Goal: Share content

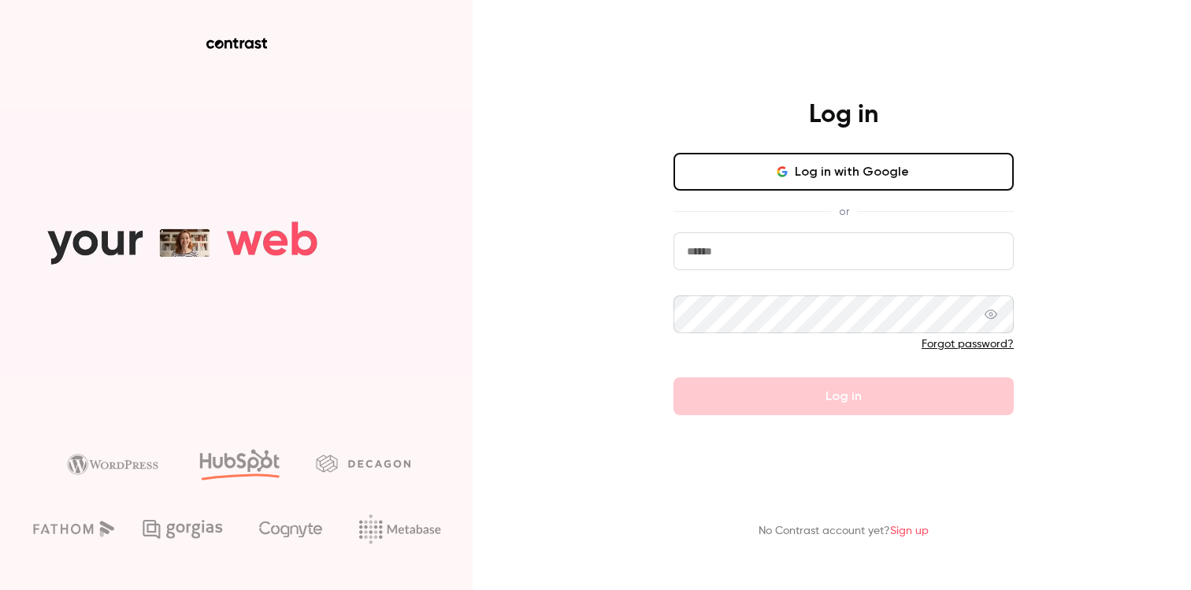
click at [763, 167] on button "Log in with Google" at bounding box center [843, 172] width 340 height 38
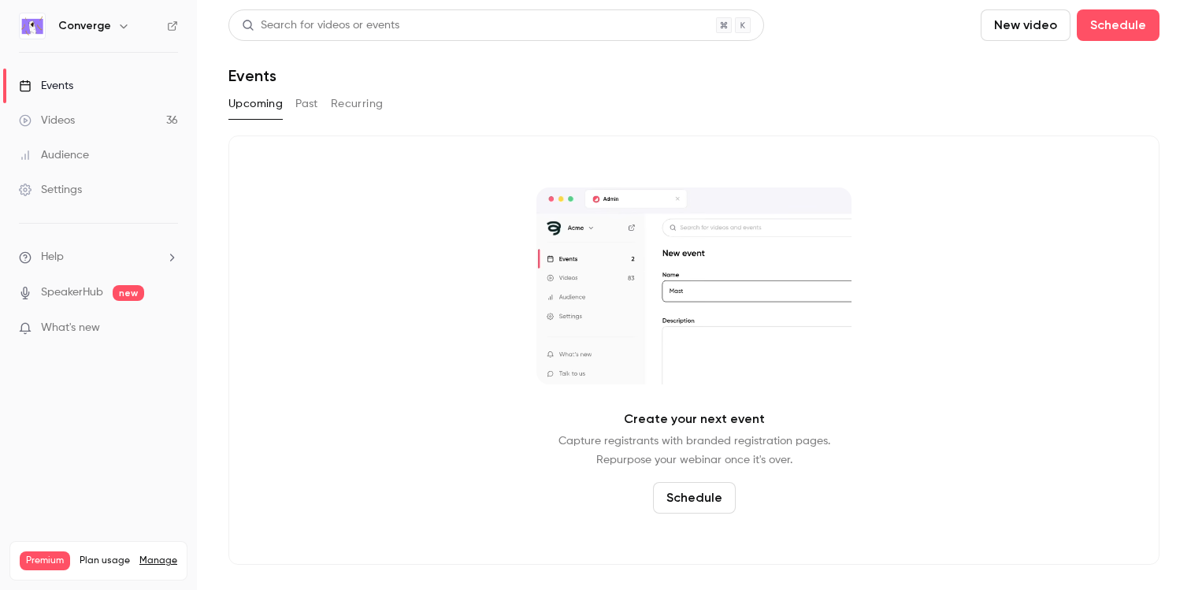
drag, startPoint x: 74, startPoint y: 24, endPoint x: 122, endPoint y: 33, distance: 49.0
click at [74, 24] on h6 "Converge" at bounding box center [84, 26] width 53 height 16
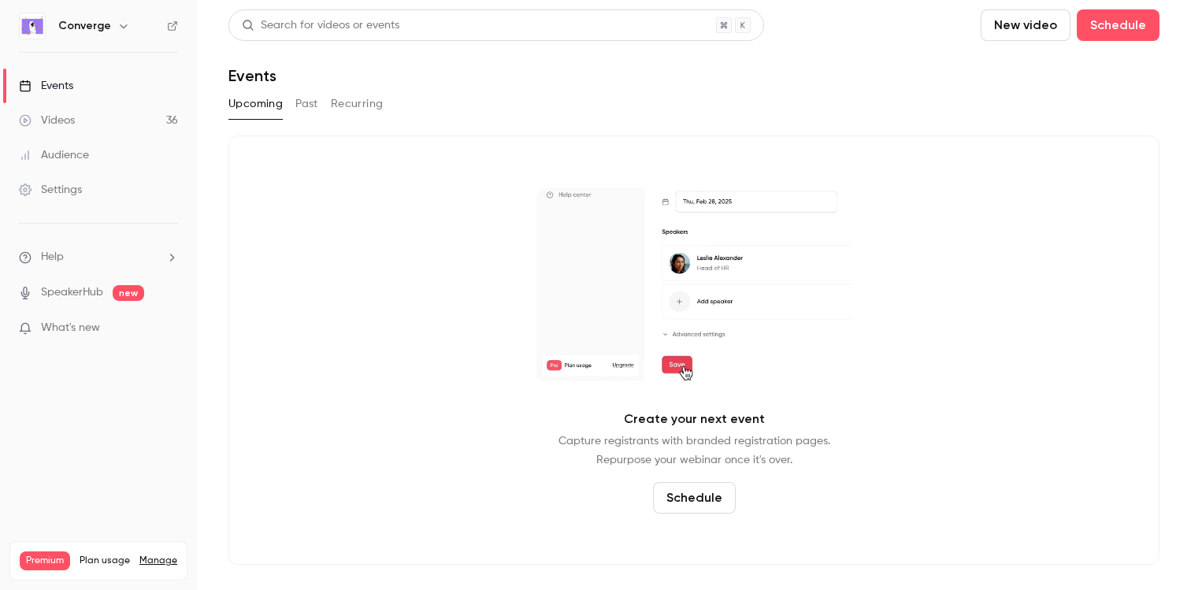
click at [122, 33] on button "button" at bounding box center [123, 26] width 19 height 19
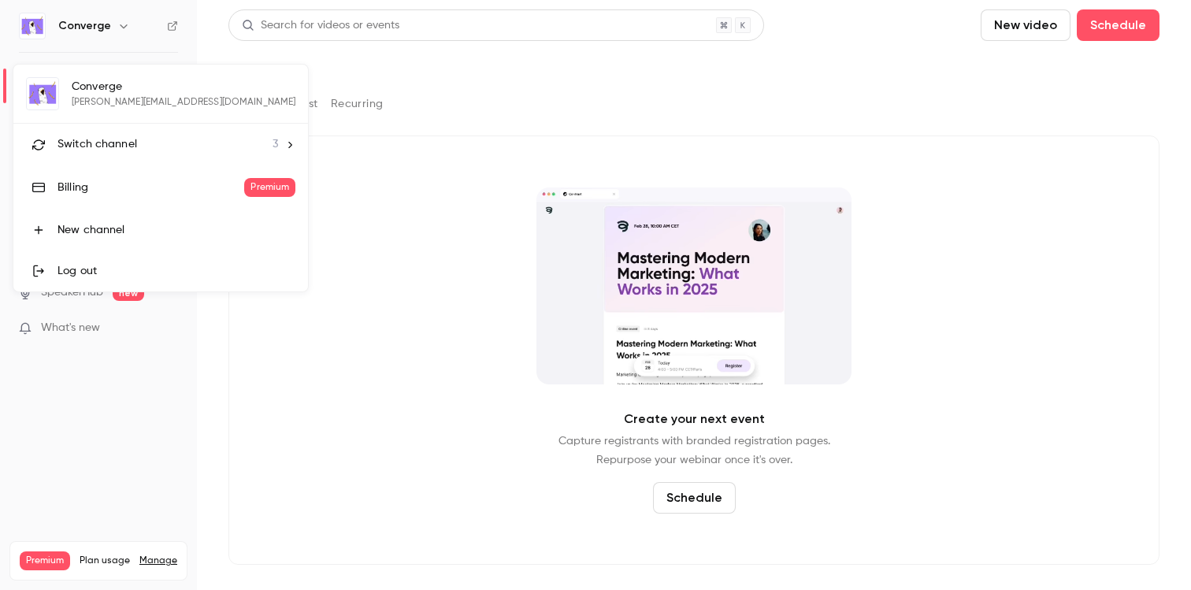
click at [118, 140] on span "Switch channel" at bounding box center [97, 144] width 80 height 17
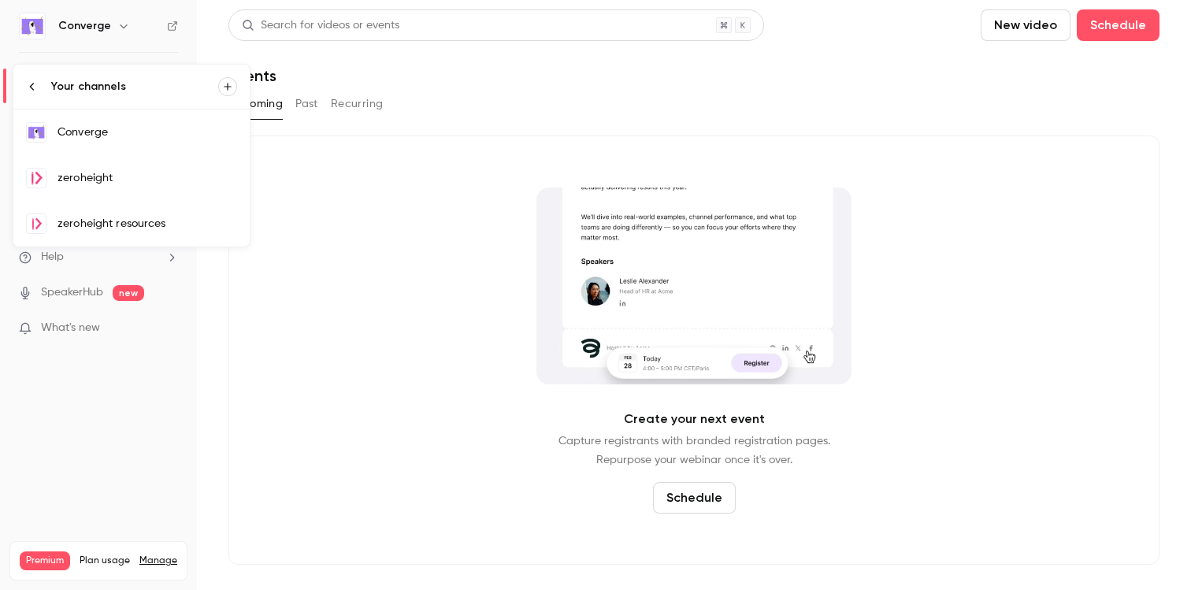
click at [122, 165] on link "zeroheight" at bounding box center [131, 178] width 236 height 46
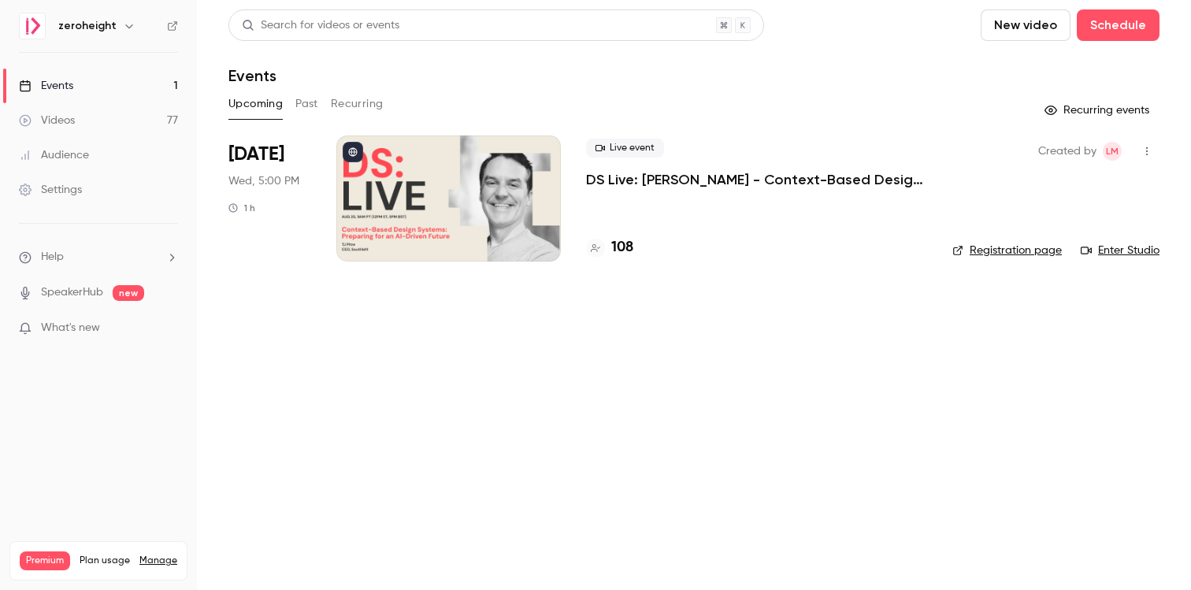
drag, startPoint x: 694, startPoint y: 165, endPoint x: 582, endPoint y: 187, distance: 114.7
click at [694, 165] on div "Live event DS Live: [PERSON_NAME] - Context-Based Design Systems: Preparing for…" at bounding box center [756, 164] width 341 height 50
click at [568, 184] on li "[DATE] Wed, 5:00 PM 1 h Live event DS Live: [PERSON_NAME] - Context-Based Desig…" at bounding box center [693, 207] width 931 height 145
click at [465, 183] on div at bounding box center [448, 198] width 224 height 126
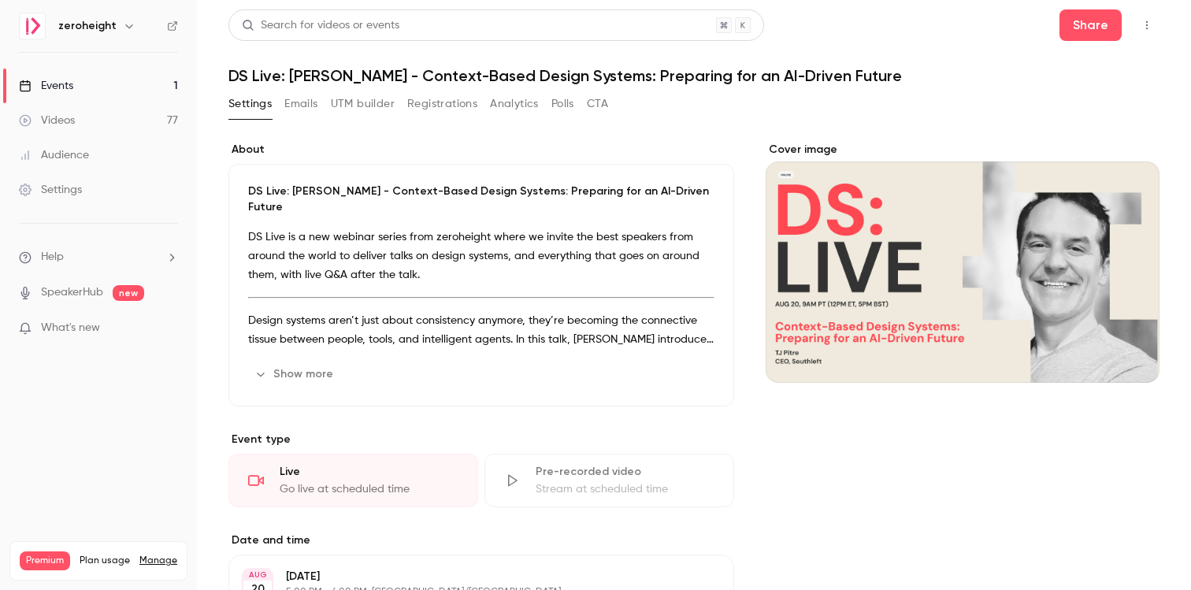
click at [1146, 24] on icon "button" at bounding box center [1147, 25] width 2 height 9
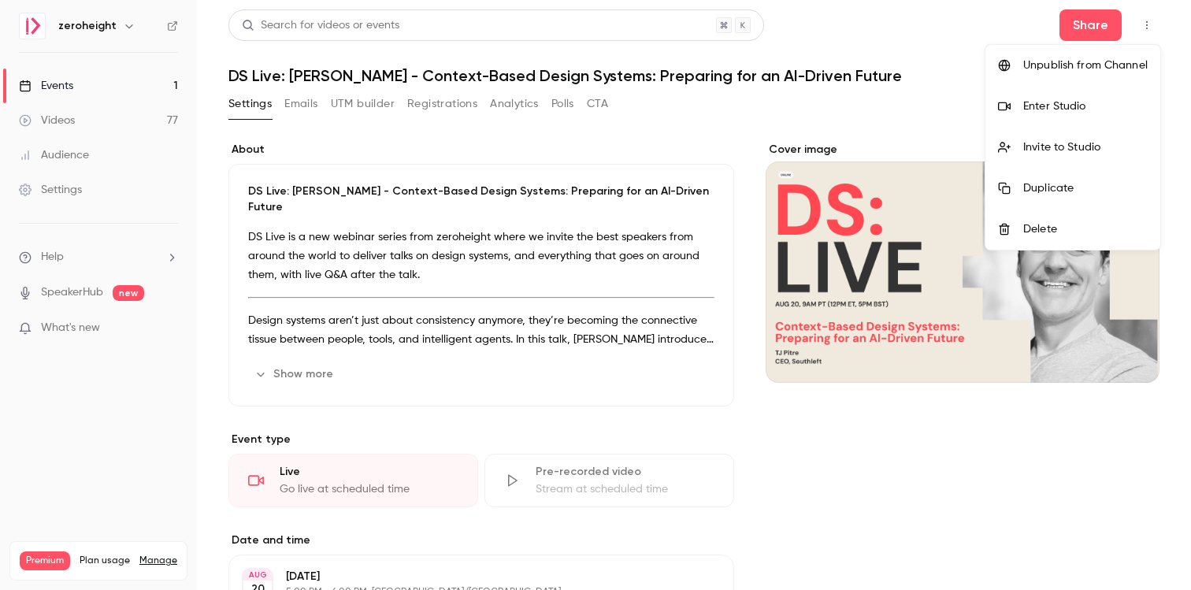
click at [1093, 20] on div at bounding box center [595, 295] width 1191 height 590
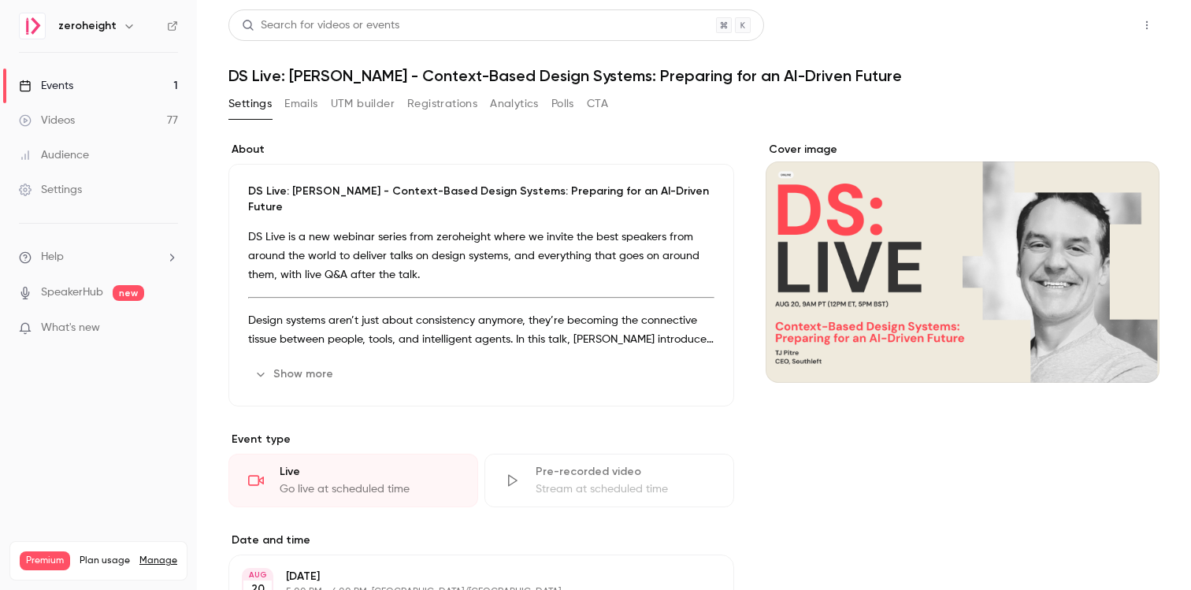
click at [1089, 22] on button "Share" at bounding box center [1090, 24] width 62 height 31
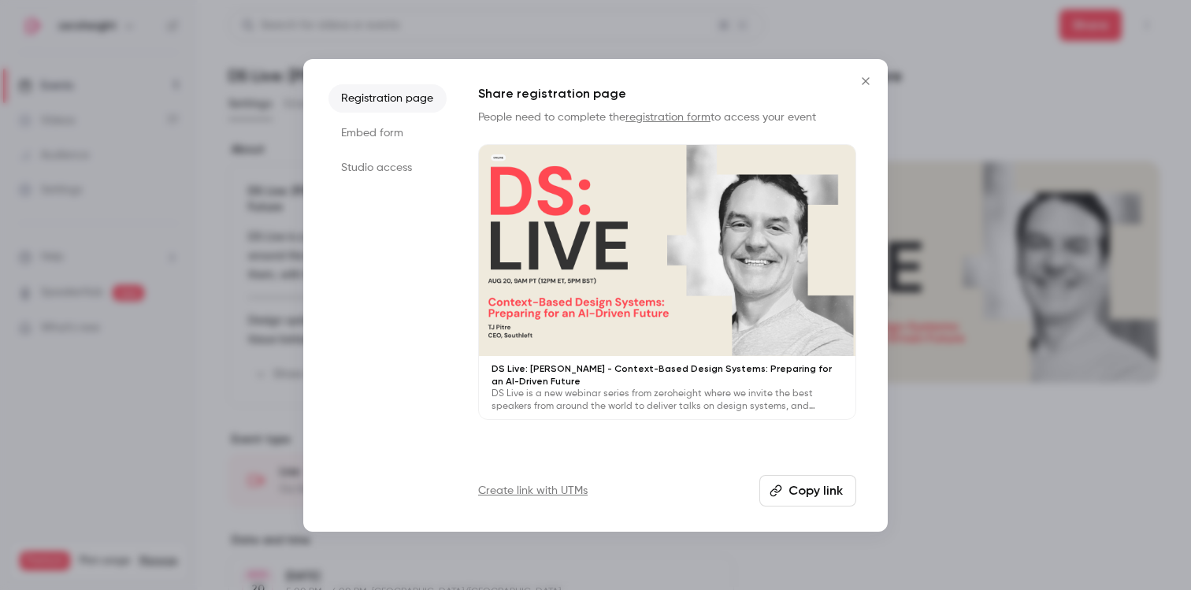
click at [816, 488] on button "Copy link" at bounding box center [807, 490] width 97 height 31
